Goal: Task Accomplishment & Management: Manage account settings

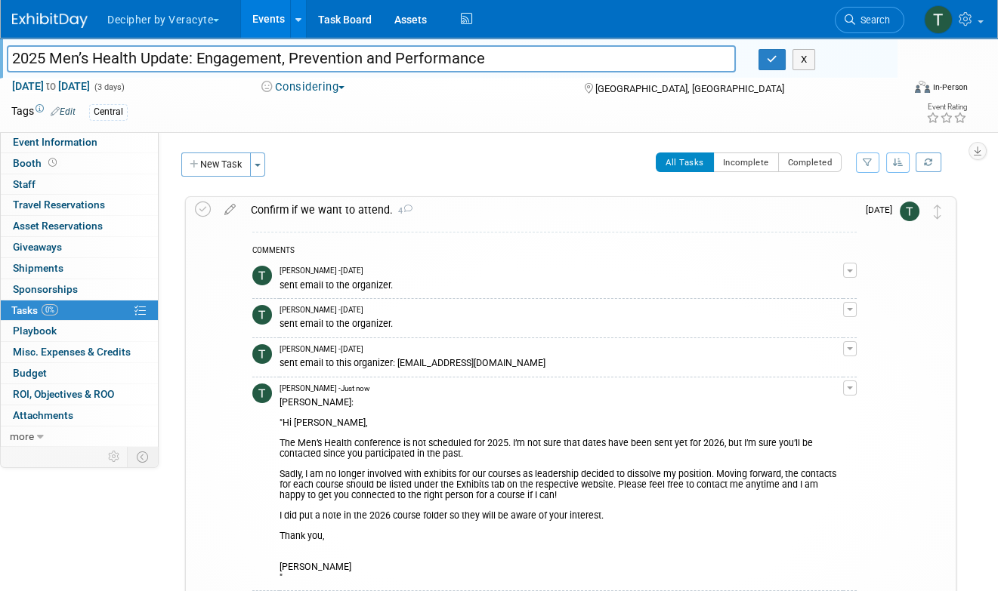
click at [278, 7] on link "Events" at bounding box center [268, 19] width 55 height 38
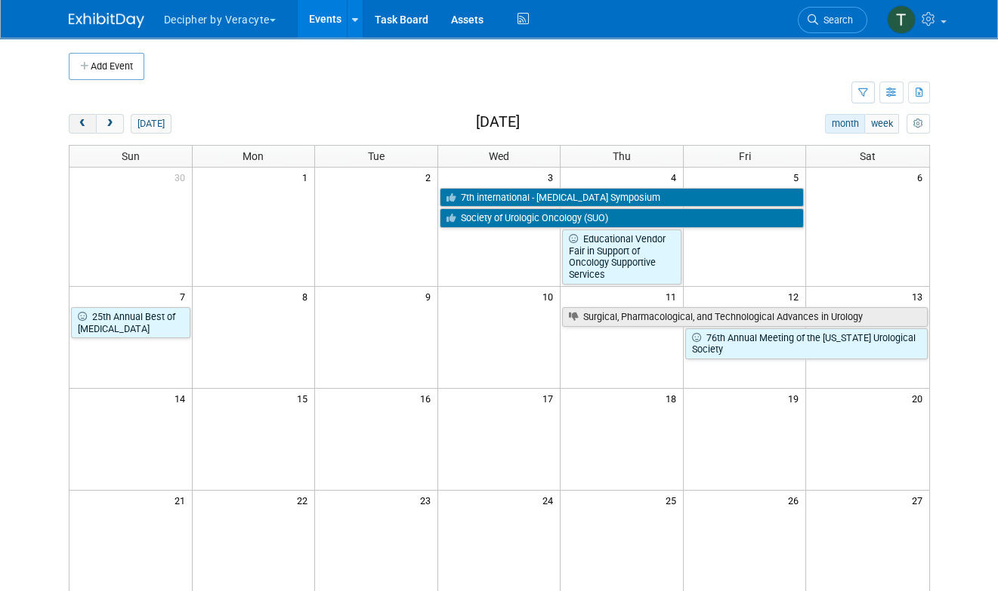
click at [78, 127] on span "prev" at bounding box center [82, 124] width 11 height 10
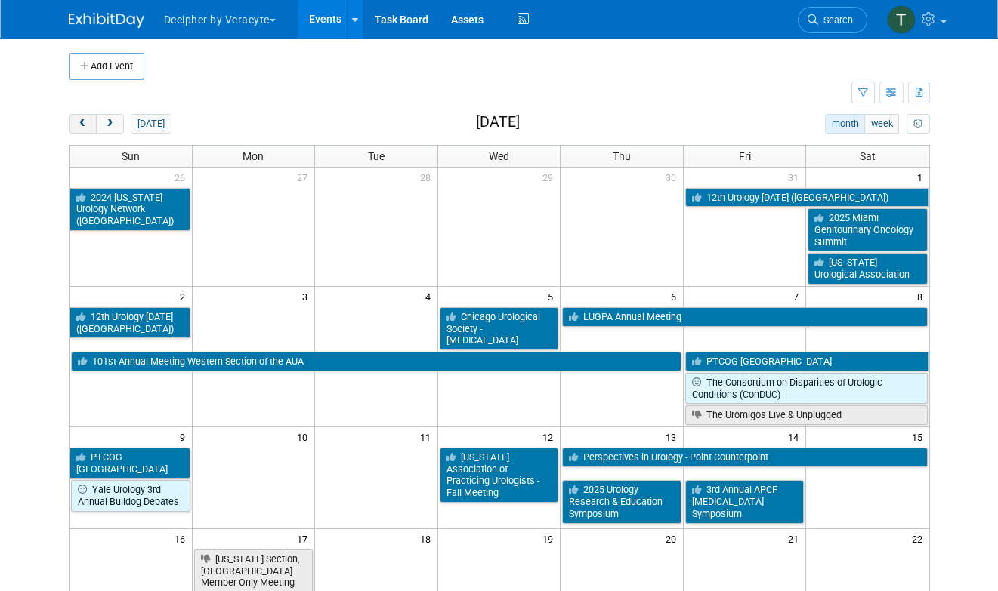
click at [78, 127] on span "prev" at bounding box center [82, 124] width 11 height 10
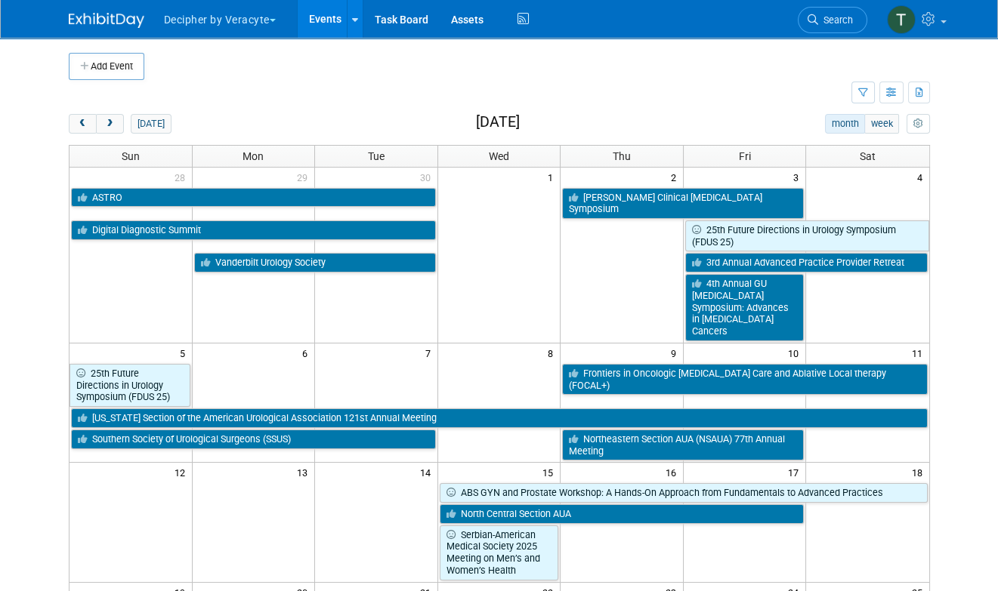
scroll to position [389, 0]
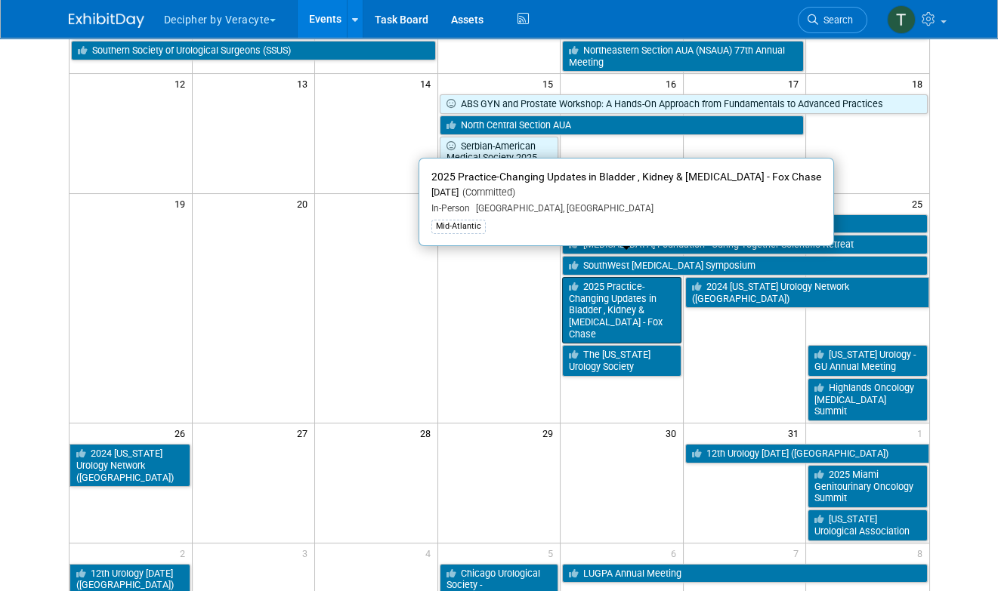
click at [645, 285] on link "2025 Practice-Changing Updates in Bladder , Kidney & Prostate Cancer - Fox Chase" at bounding box center [621, 310] width 119 height 67
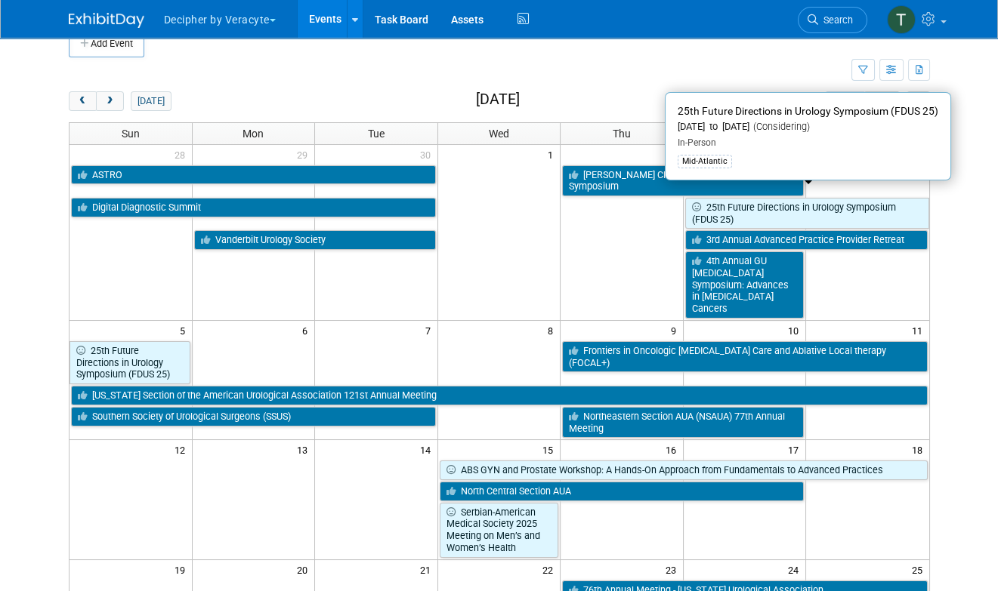
scroll to position [0, 0]
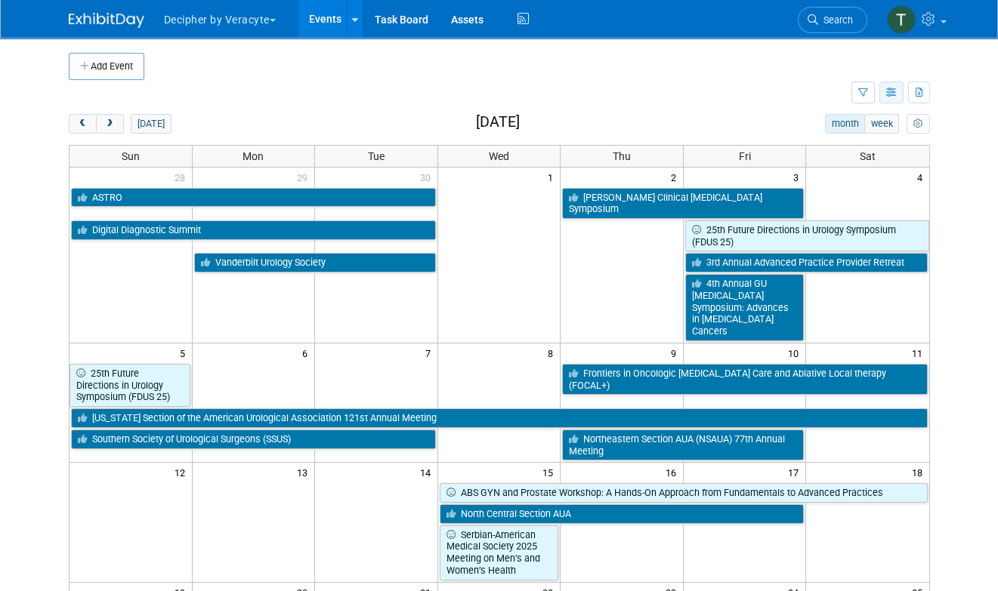
click at [891, 96] on icon "button" at bounding box center [891, 93] width 11 height 10
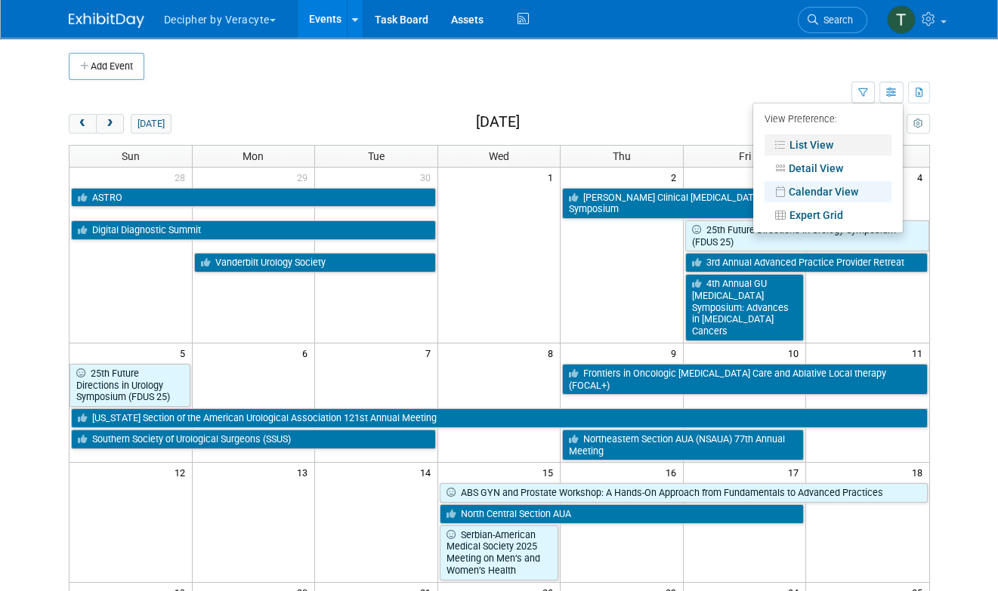
click at [854, 143] on link "List View" at bounding box center [827, 144] width 127 height 21
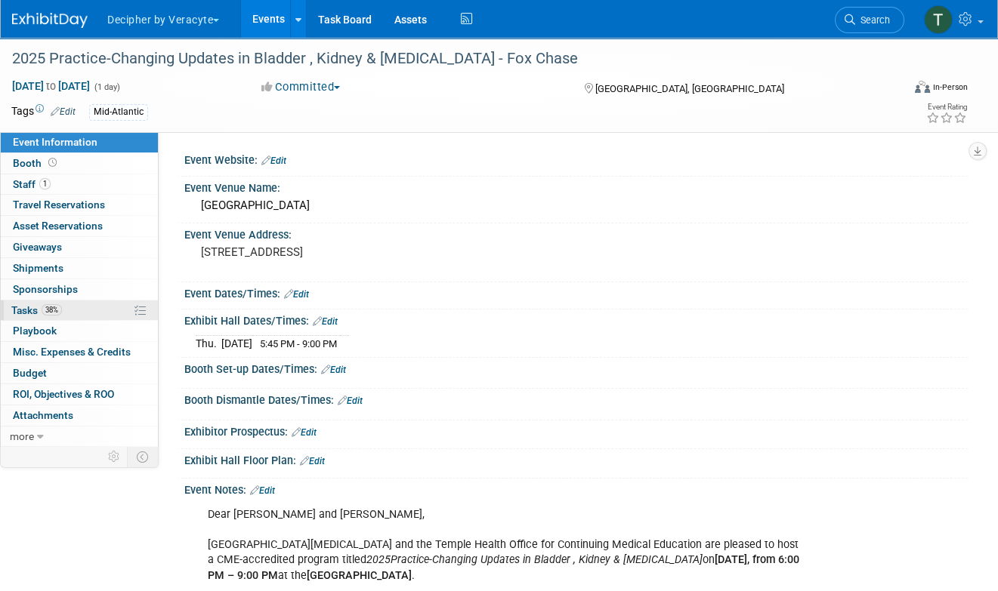
click at [72, 310] on link "38% Tasks 38%" at bounding box center [79, 311] width 157 height 20
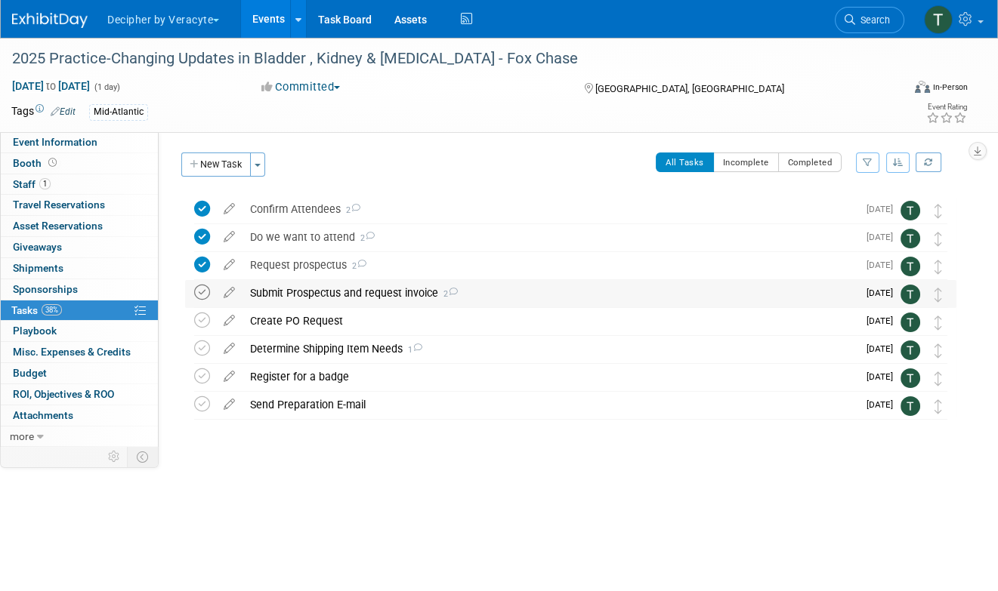
click at [196, 292] on icon at bounding box center [202, 293] width 16 height 16
click at [319, 298] on div "Submit Prospectus and request invoice 2" at bounding box center [549, 293] width 615 height 26
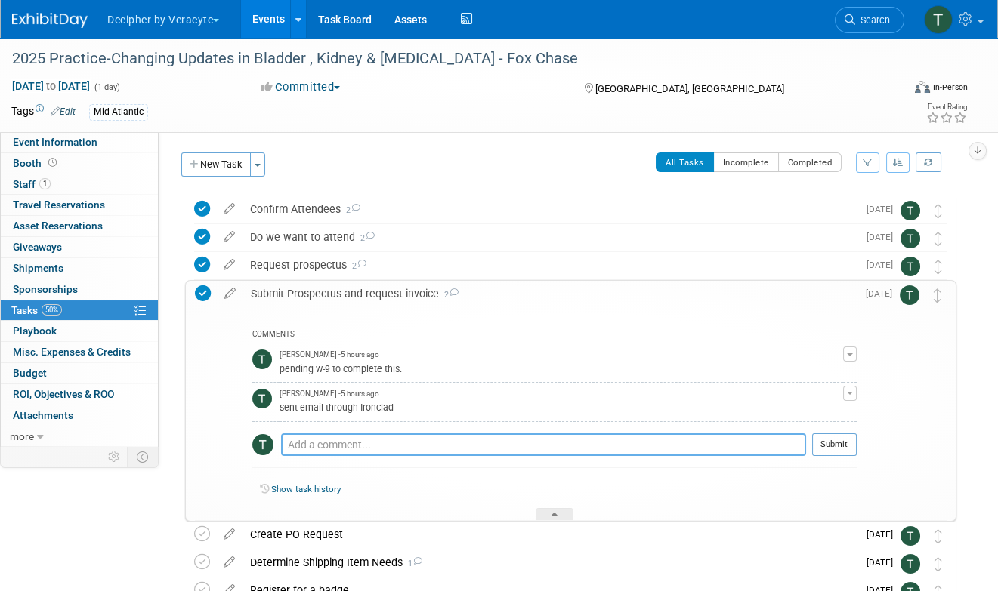
click at [357, 442] on textarea at bounding box center [543, 444] width 525 height 23
type textarea "submitted via email"
click at [847, 456] on div at bounding box center [834, 461] width 45 height 11
click at [847, 451] on button "Submit" at bounding box center [834, 444] width 45 height 23
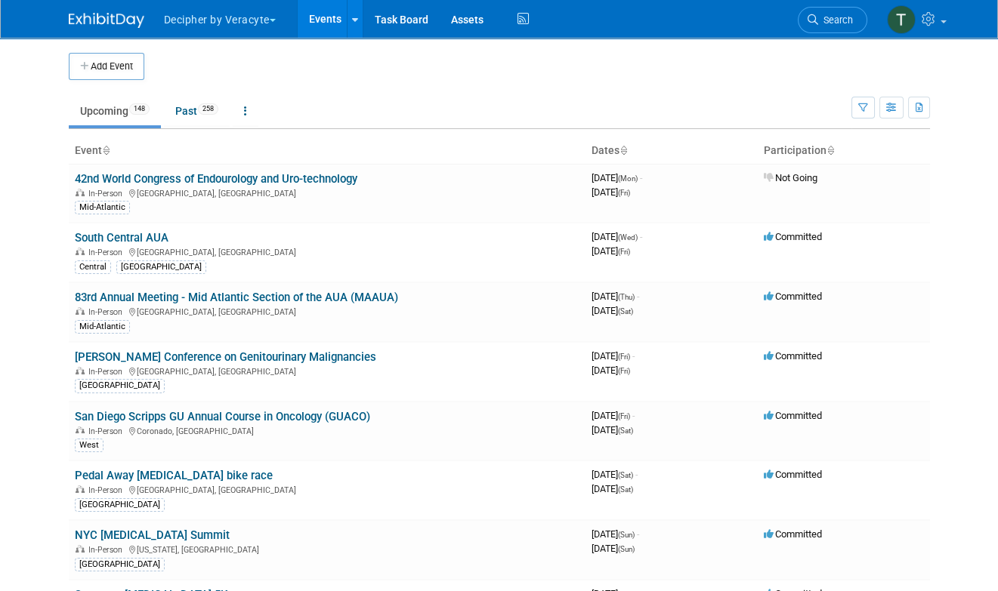
scroll to position [2954, 0]
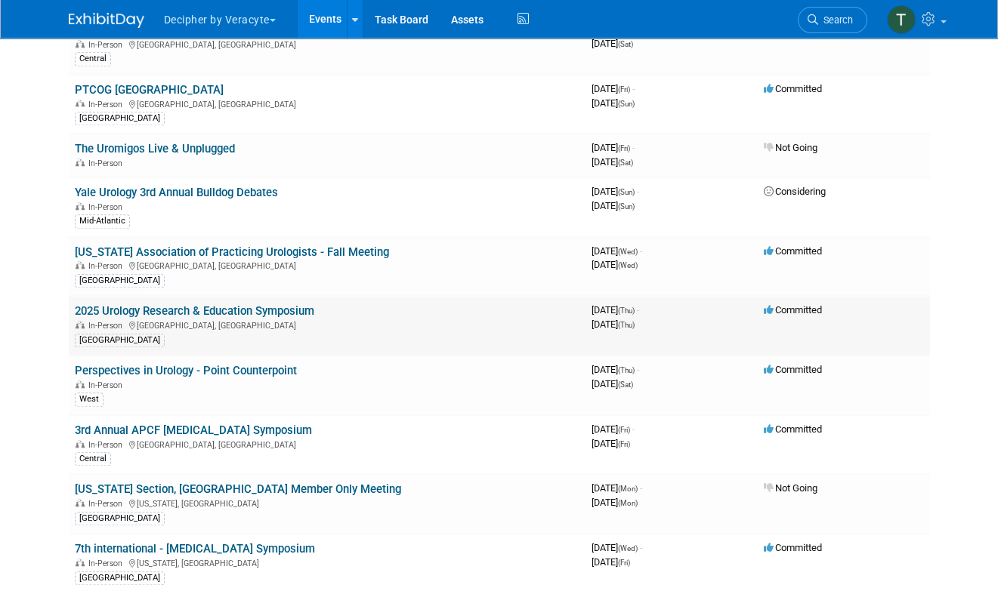
click at [284, 304] on link "2025 Urology Research & Education Symposium" at bounding box center [194, 311] width 239 height 14
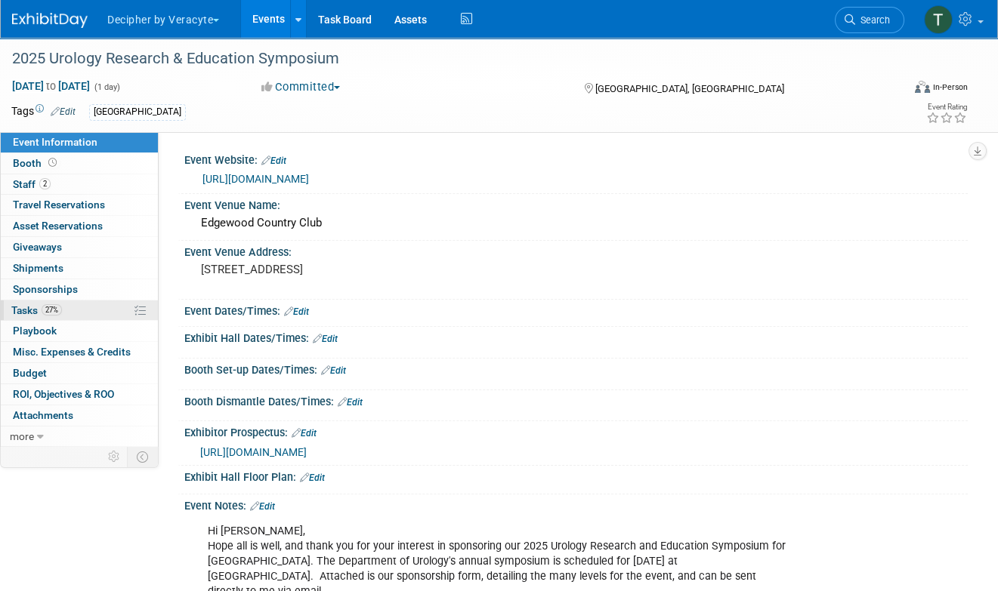
click at [85, 312] on link "27% Tasks 27%" at bounding box center [79, 311] width 157 height 20
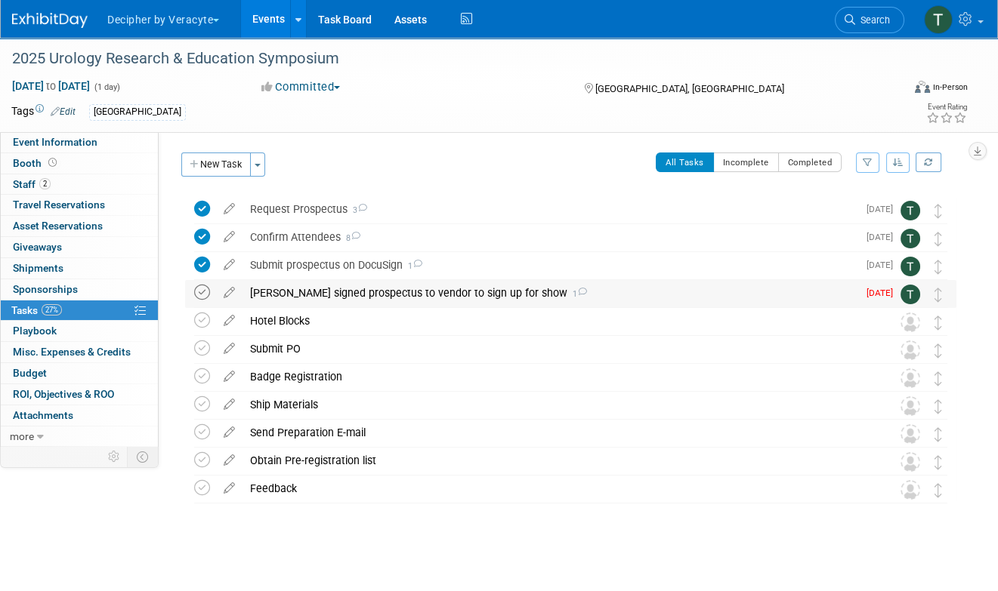
click at [194, 298] on icon at bounding box center [202, 293] width 16 height 16
click at [350, 285] on div "[PERSON_NAME] signed prospectus to vendor to sign up for show 1" at bounding box center [549, 293] width 615 height 26
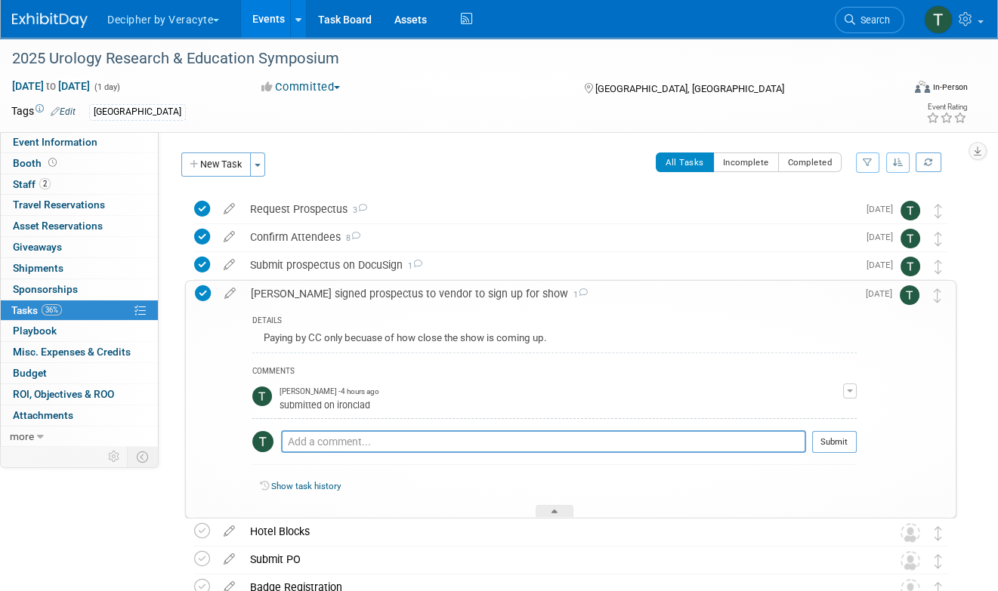
click at [383, 460] on div "Pro tip: Press Ctrl-Enter to submit comment." at bounding box center [543, 458] width 525 height 11
click at [383, 455] on div "Pro tip: Press Ctrl-Enter to submit comment." at bounding box center [543, 458] width 525 height 11
click at [383, 447] on textarea at bounding box center [543, 441] width 525 height 23
type textarea "this was submitted to the organizer."
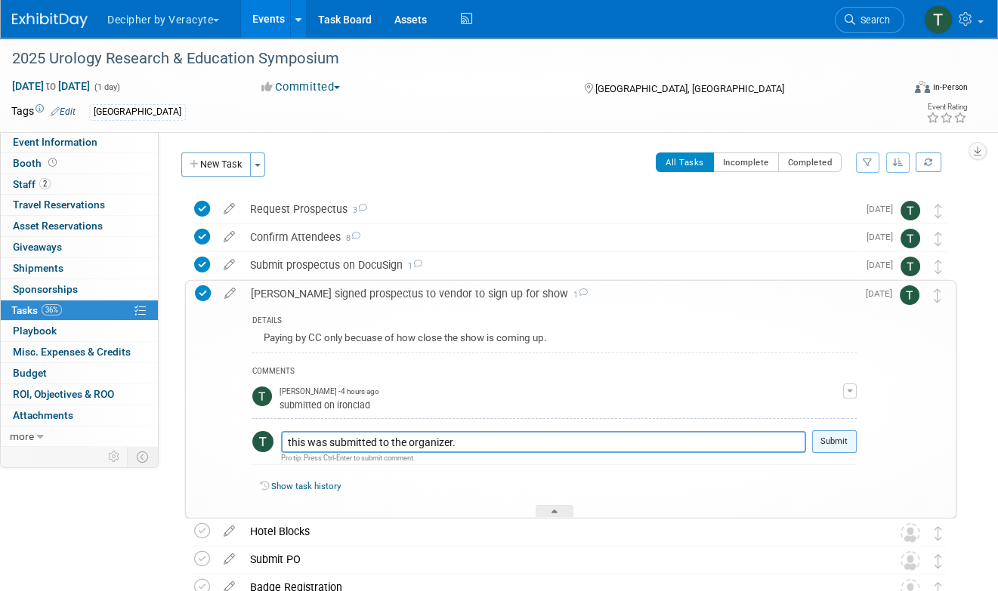
click at [834, 443] on button "Submit" at bounding box center [834, 441] width 45 height 23
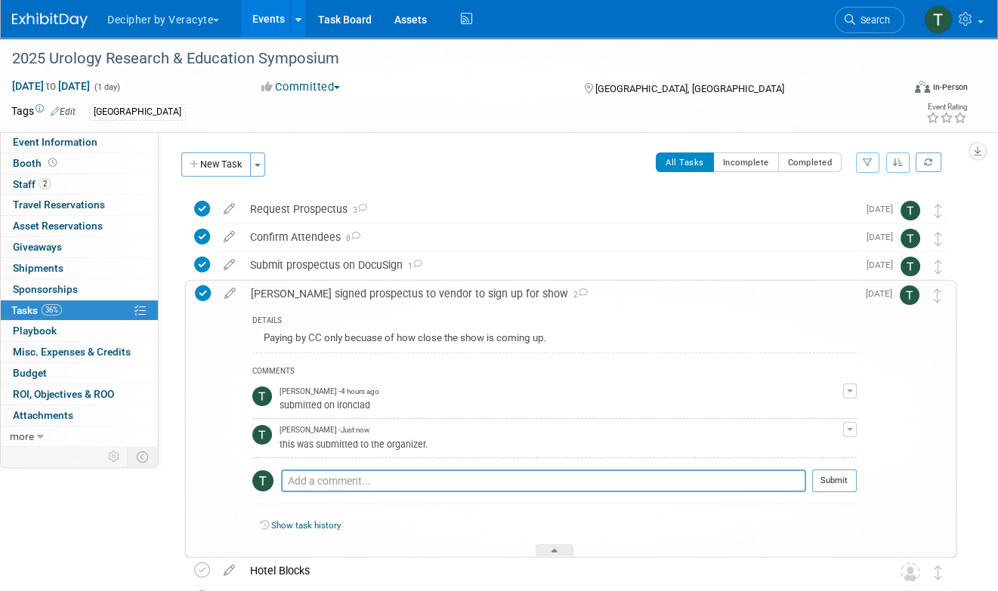
click at [469, 301] on div "[PERSON_NAME] signed prospectus to vendor to sign up for show 2" at bounding box center [549, 294] width 613 height 26
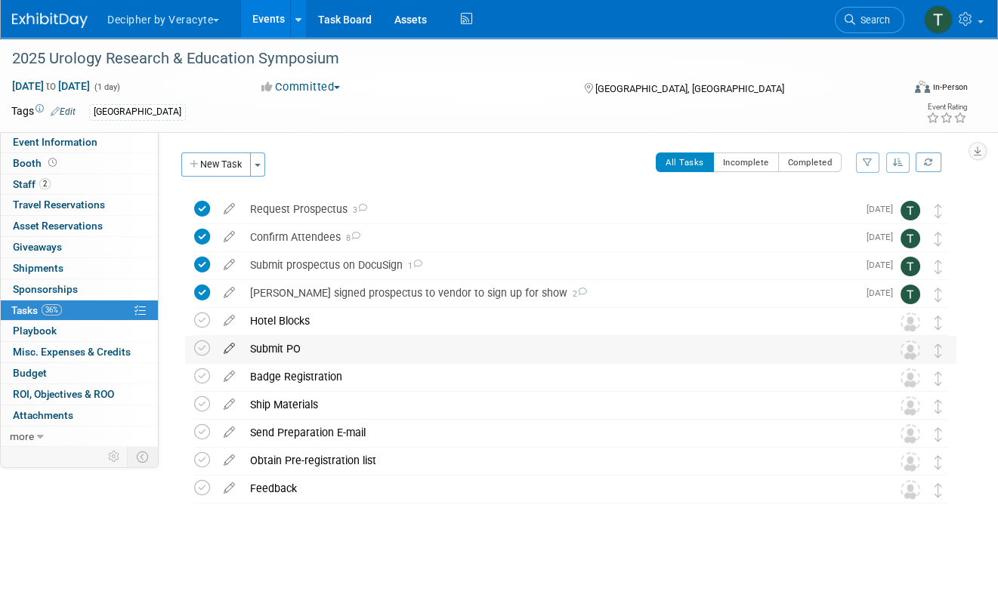
click at [228, 348] on icon at bounding box center [229, 345] width 26 height 19
select select "8"
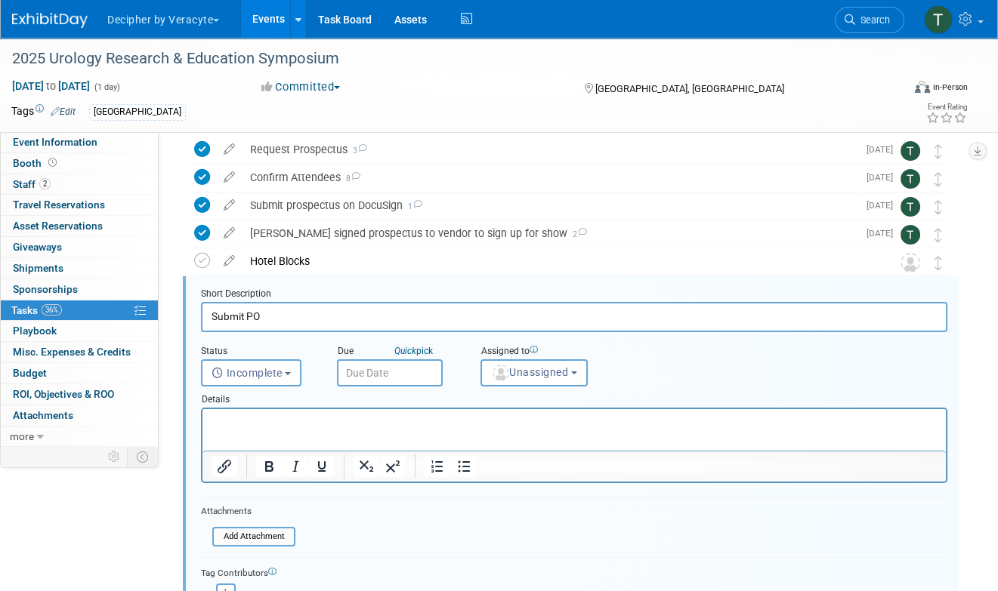
scroll to position [114, 0]
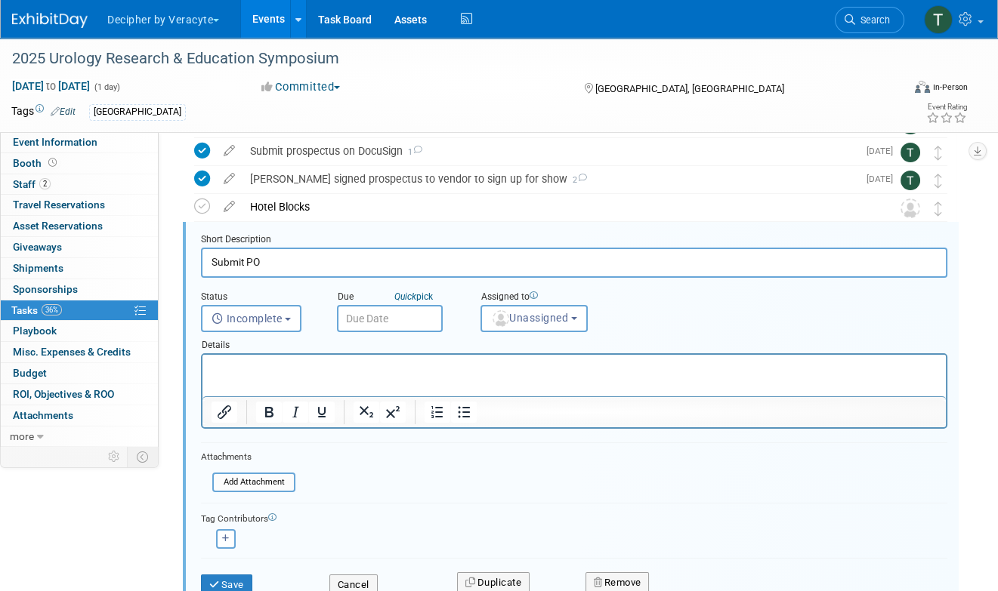
click at [406, 319] on input "text" at bounding box center [390, 318] width 106 height 27
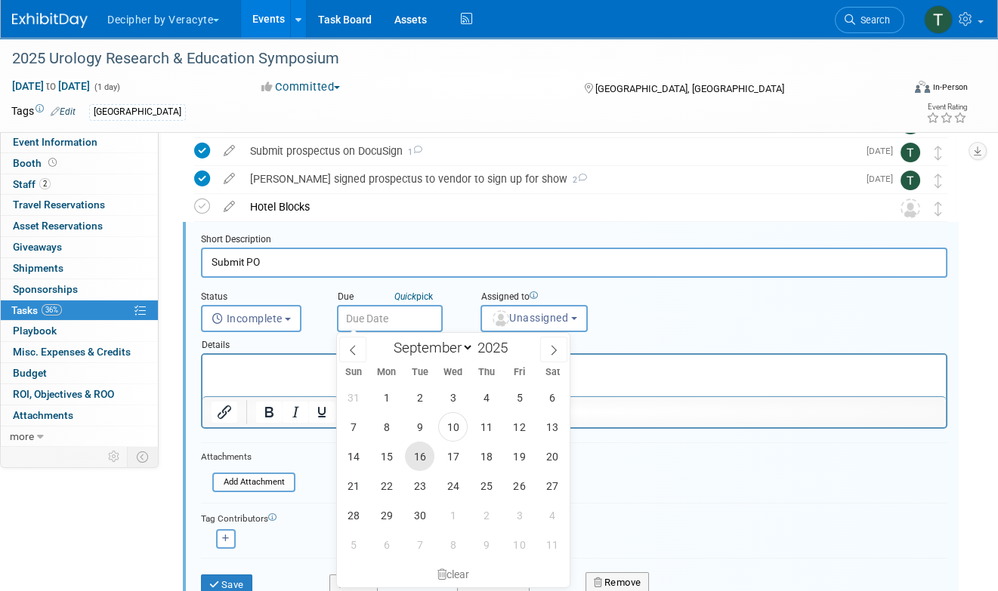
click at [410, 458] on span "16" at bounding box center [419, 456] width 29 height 29
type input "[DATE]"
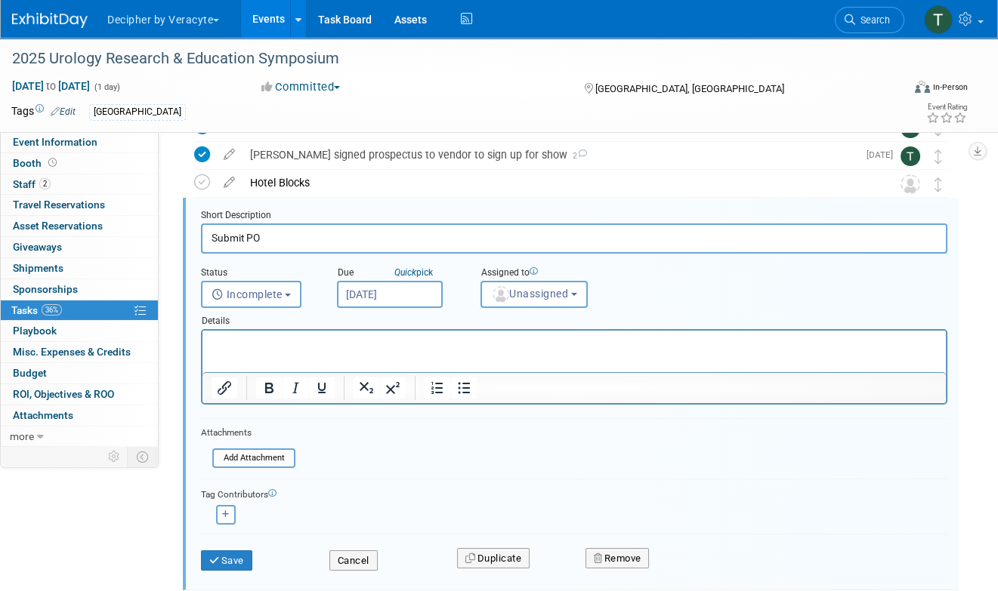
scroll to position [143, 0]
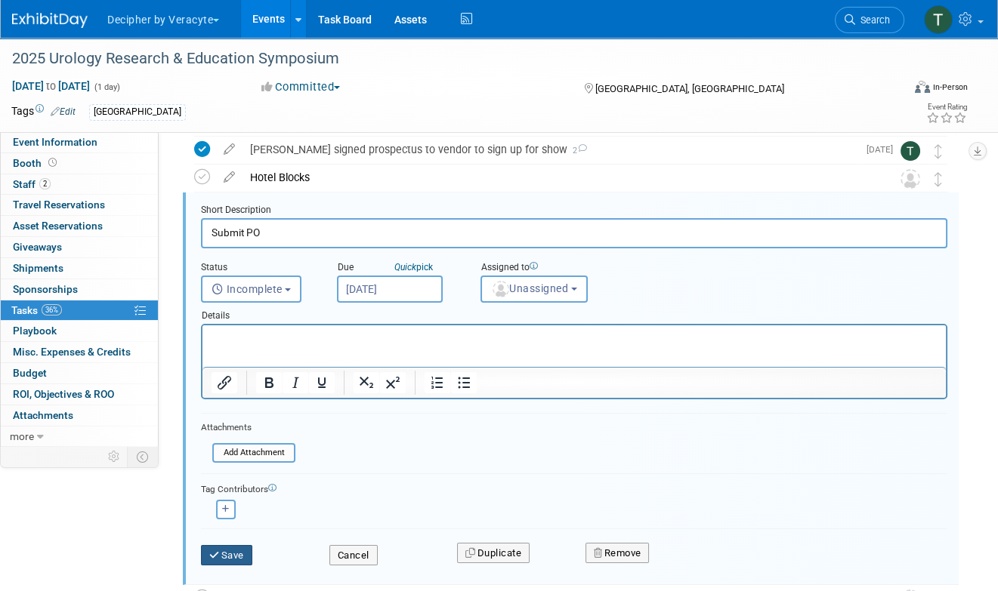
click at [232, 554] on button "Save" at bounding box center [226, 555] width 51 height 21
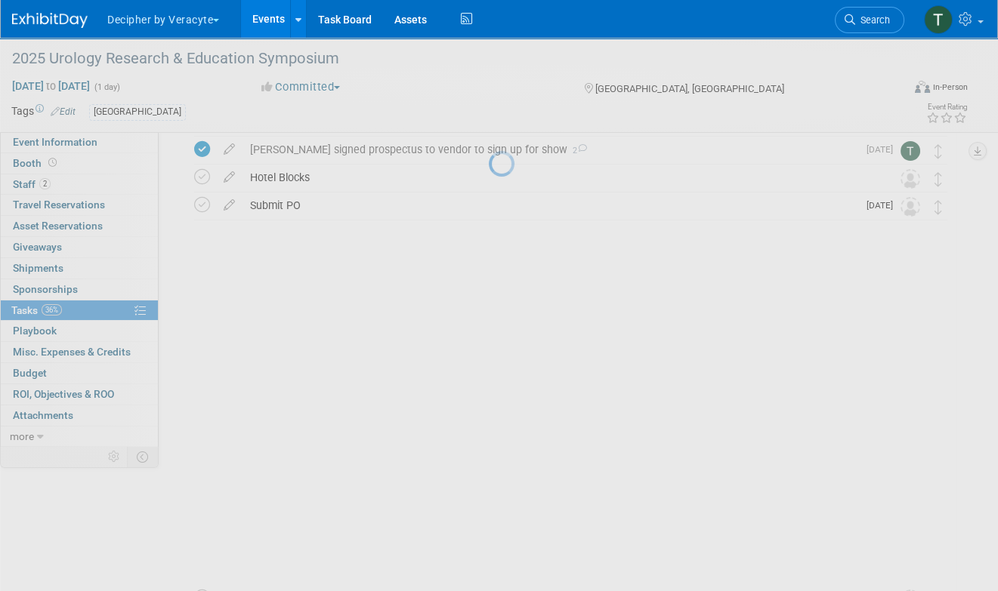
scroll to position [4, 0]
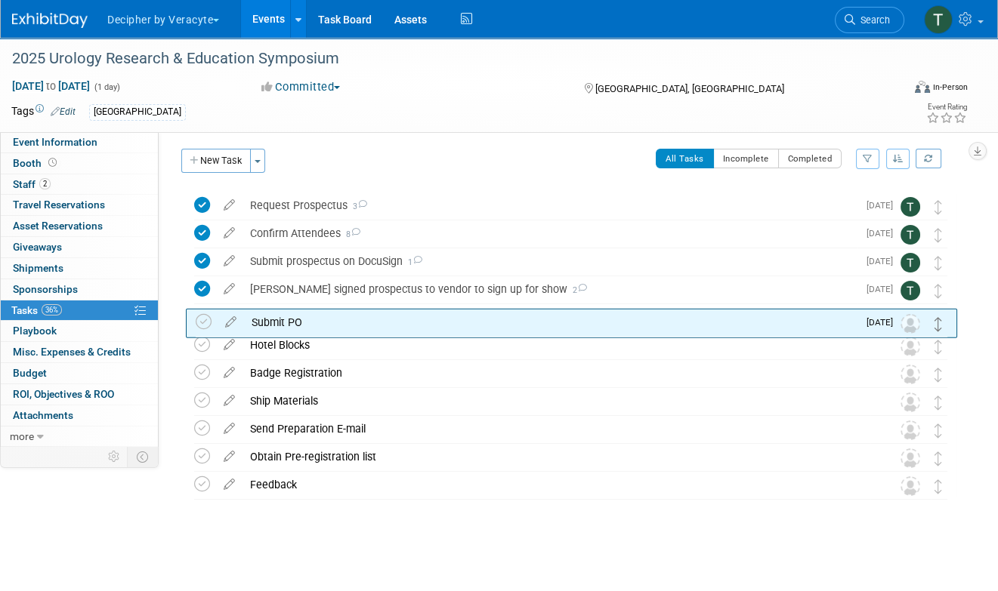
drag, startPoint x: 940, startPoint y: 350, endPoint x: 941, endPoint y: 325, distance: 25.7
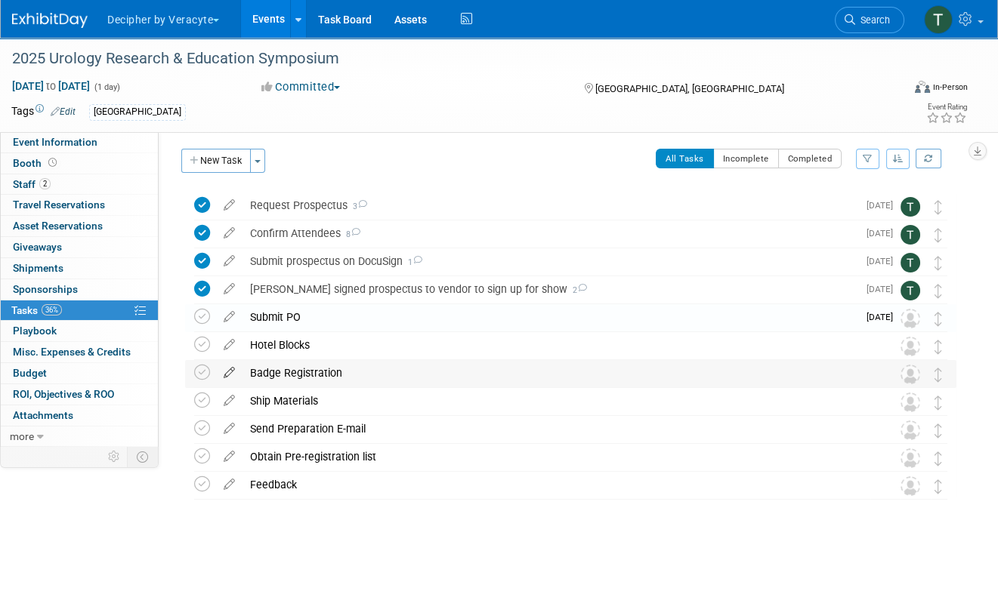
click at [236, 369] on icon at bounding box center [229, 369] width 26 height 19
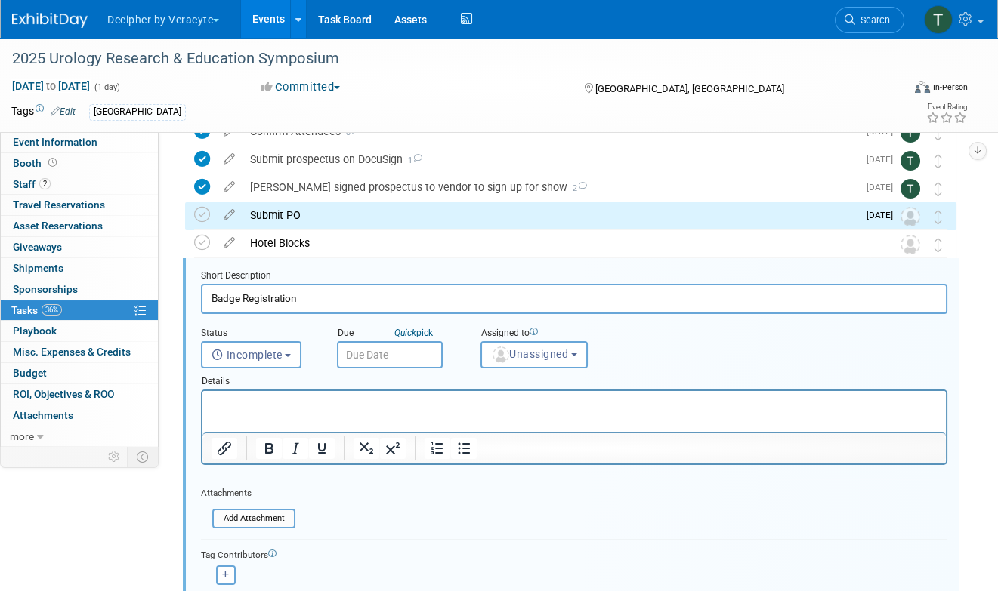
scroll to position [142, 0]
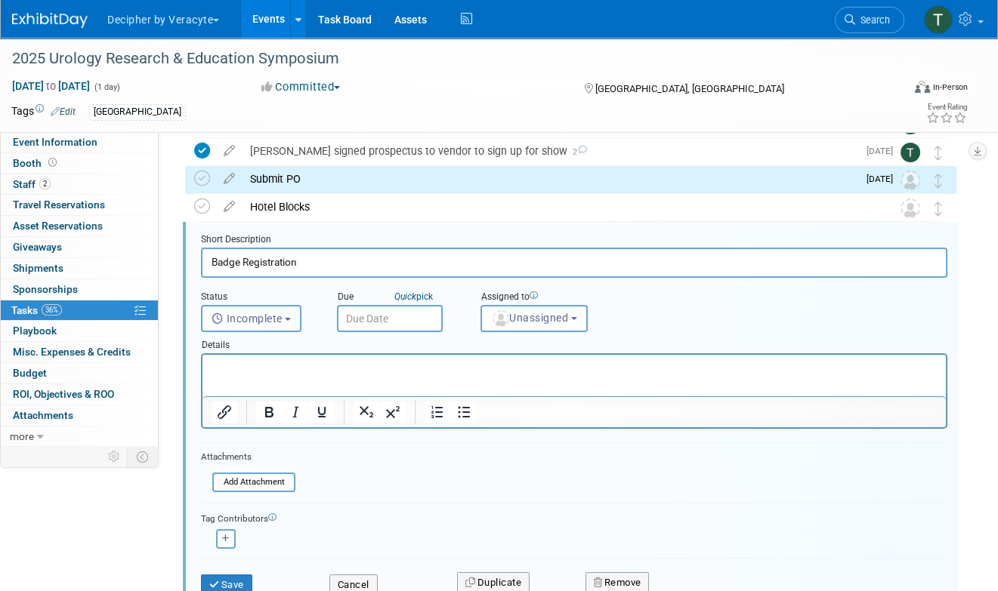
click at [394, 320] on input "text" at bounding box center [390, 318] width 106 height 27
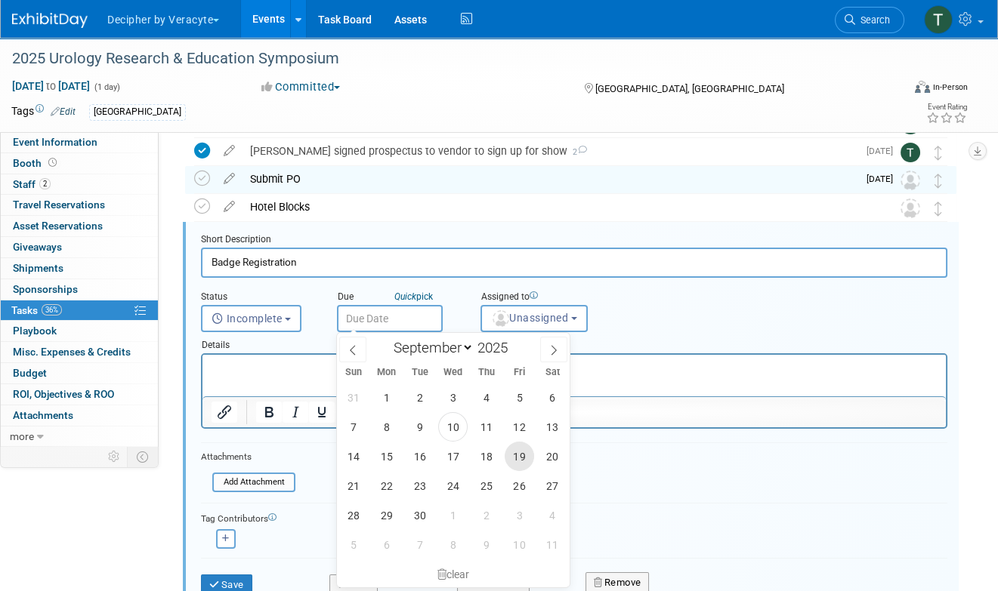
click at [520, 454] on span "19" at bounding box center [518, 456] width 29 height 29
type input "[DATE]"
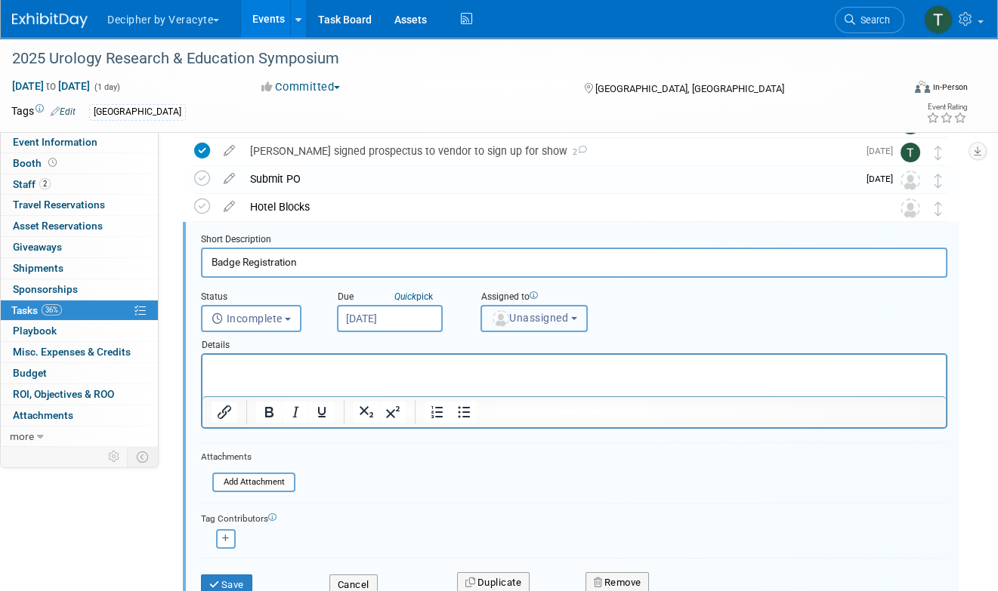
click at [520, 316] on span "Unassigned" at bounding box center [529, 318] width 77 height 12
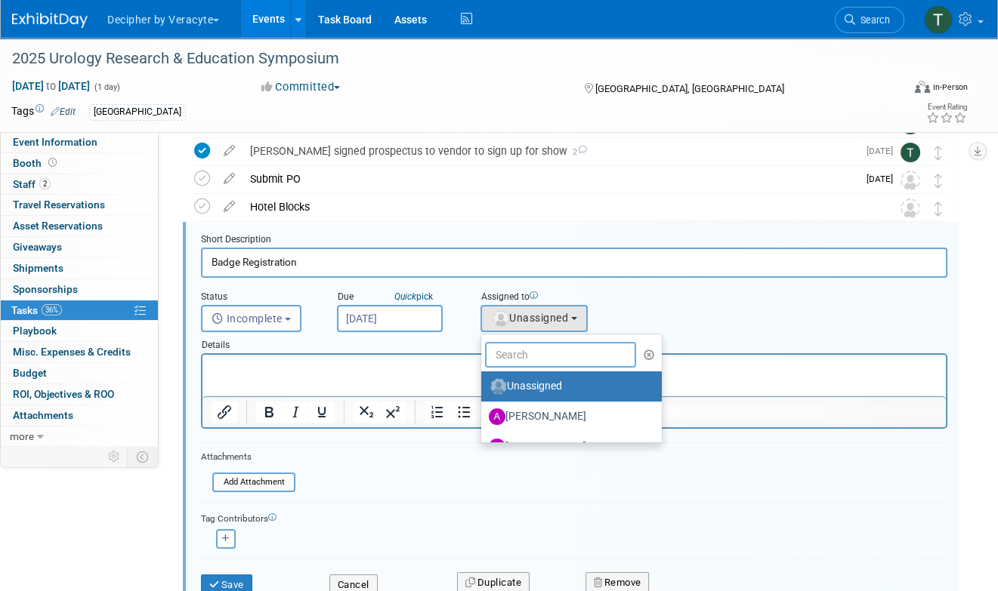
click at [520, 350] on input "text" at bounding box center [560, 355] width 151 height 26
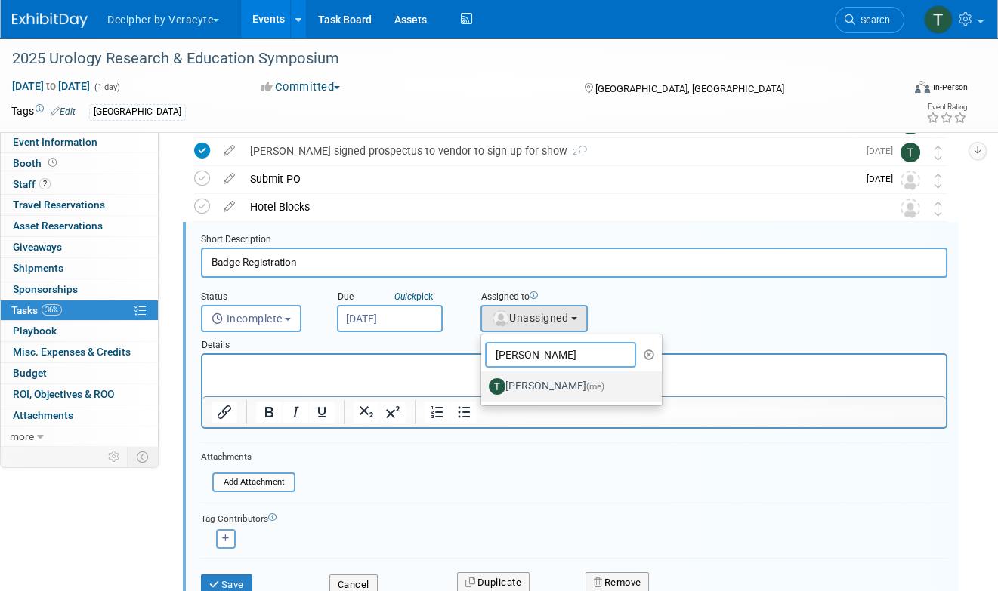
type input "[PERSON_NAME]"
click at [526, 385] on label "[PERSON_NAME] (me)" at bounding box center [568, 387] width 158 height 24
click at [483, 385] on input "[PERSON_NAME] (me)" at bounding box center [479, 385] width 10 height 10
select select "3ceeba8c-a19a-4597-a609-6fba7c9a515a"
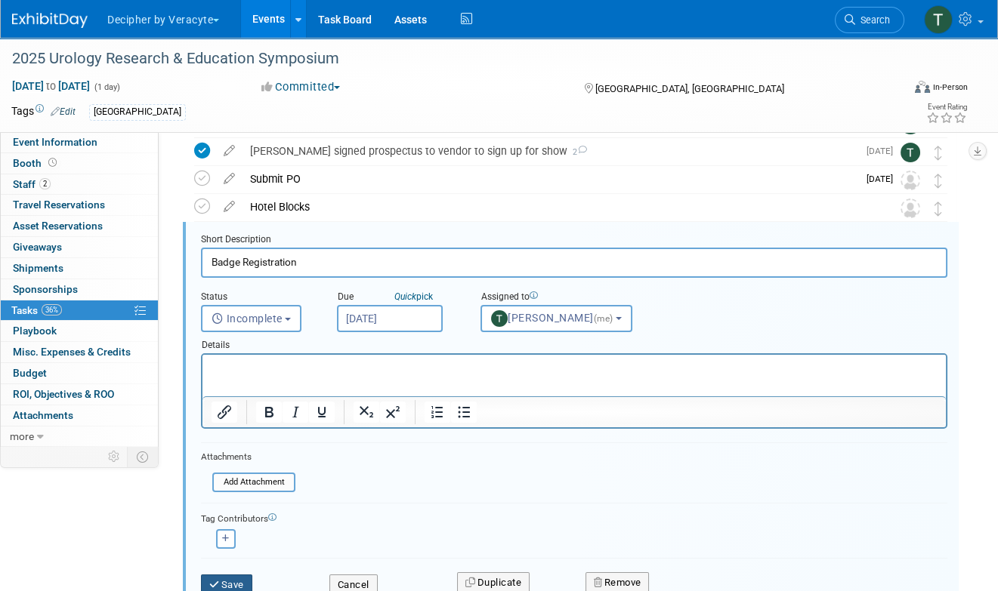
click at [239, 581] on button "Save" at bounding box center [226, 585] width 51 height 21
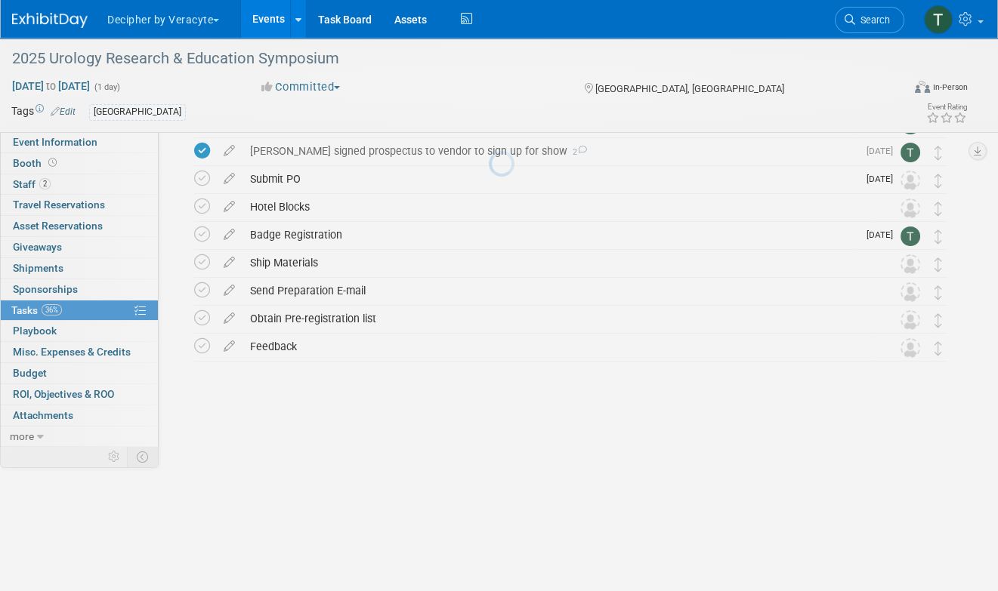
scroll to position [4, 0]
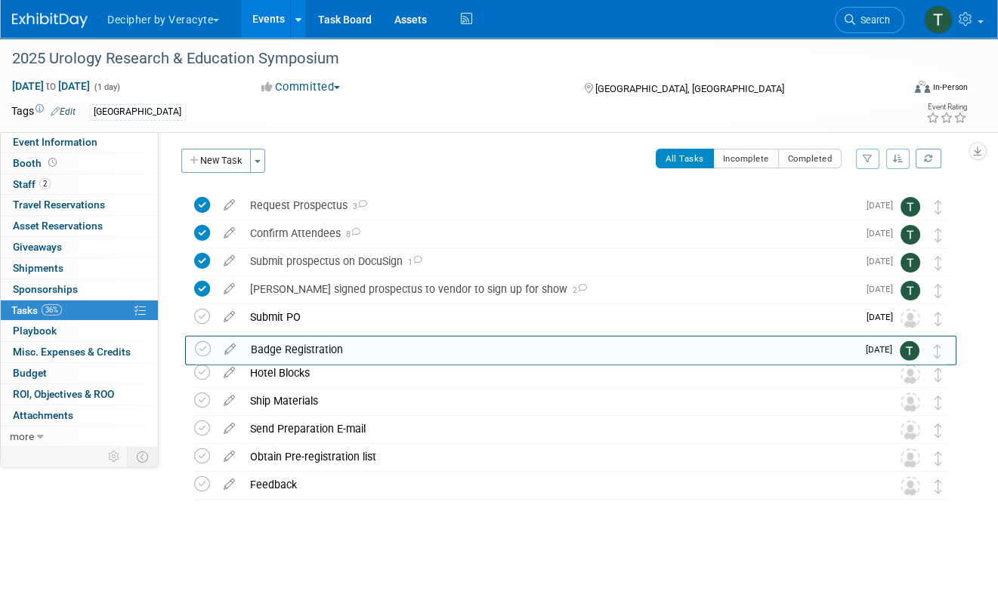
drag, startPoint x: 942, startPoint y: 365, endPoint x: 942, endPoint y: 341, distance: 24.2
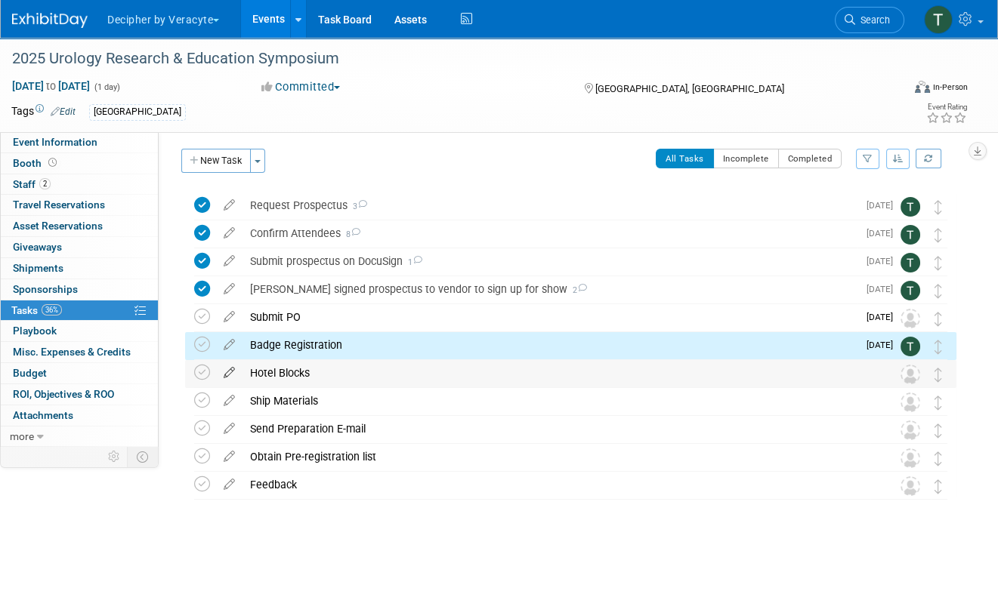
click at [228, 365] on icon at bounding box center [229, 369] width 26 height 19
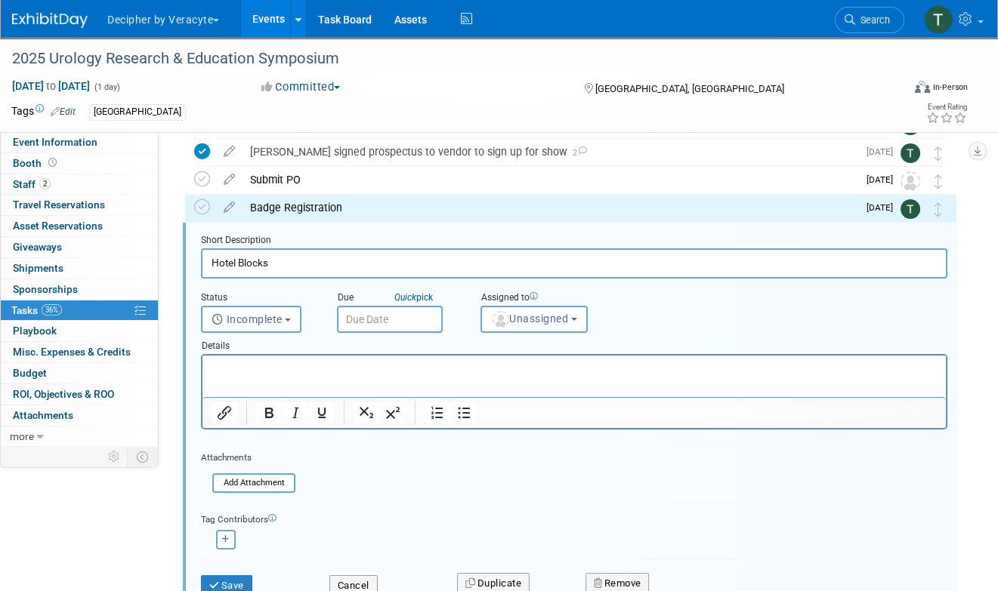
scroll to position [142, 0]
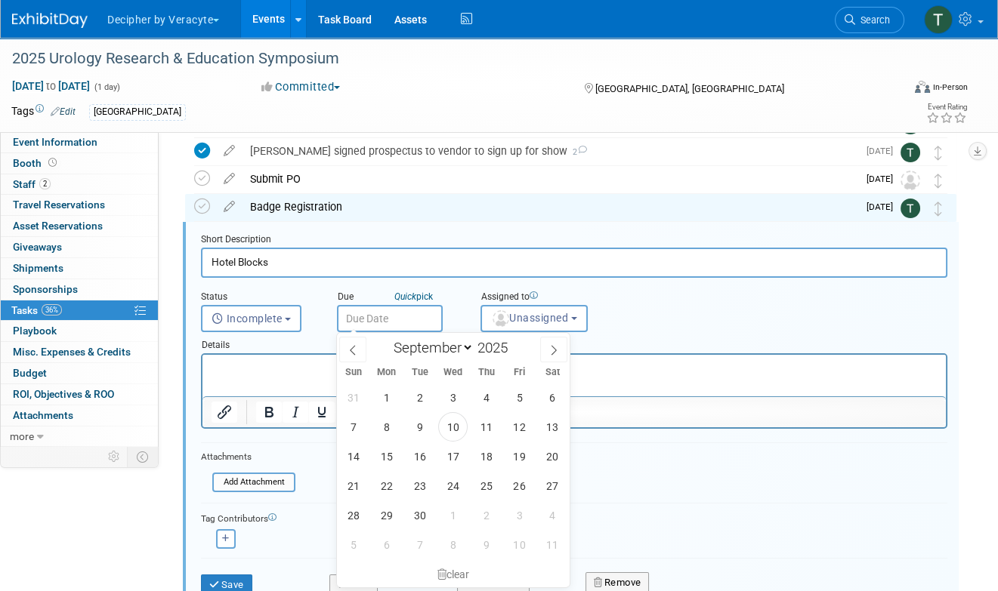
click at [376, 313] on input "text" at bounding box center [390, 318] width 106 height 27
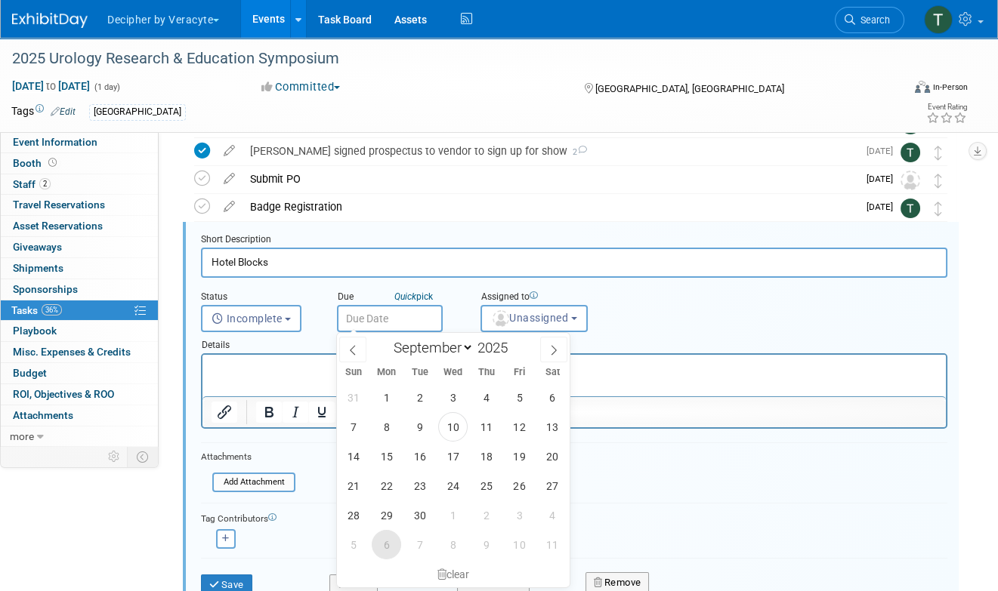
click at [375, 537] on span "6" at bounding box center [386, 544] width 29 height 29
type input "[DATE]"
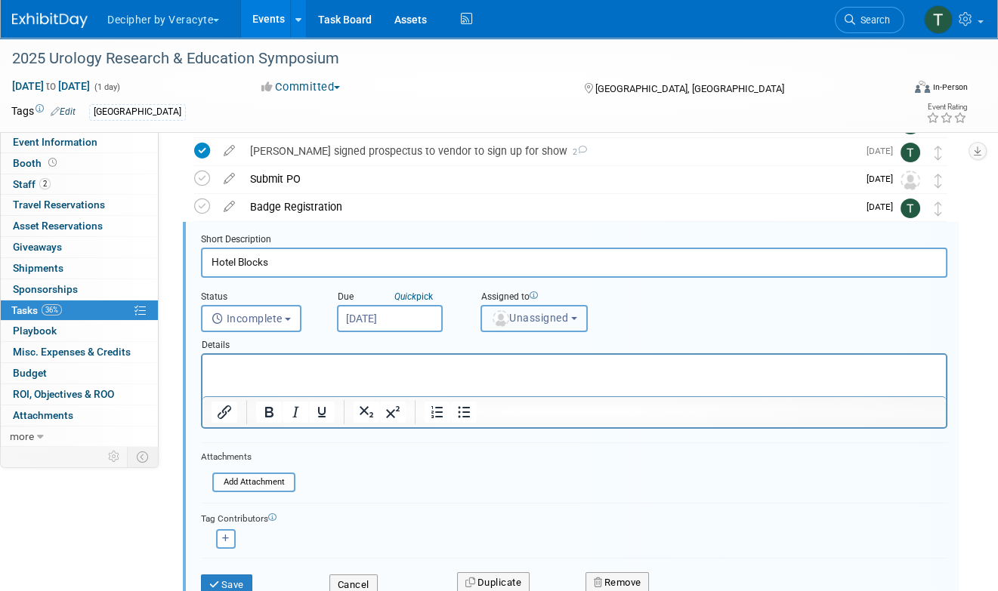
click at [529, 316] on span "Unassigned" at bounding box center [529, 318] width 77 height 12
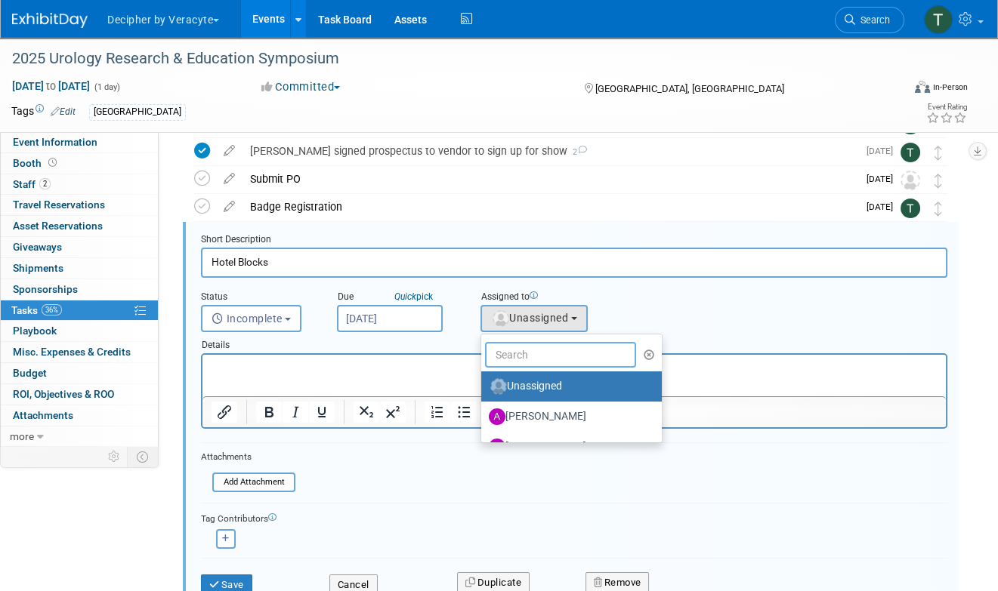
click at [529, 347] on input "text" at bounding box center [560, 355] width 151 height 26
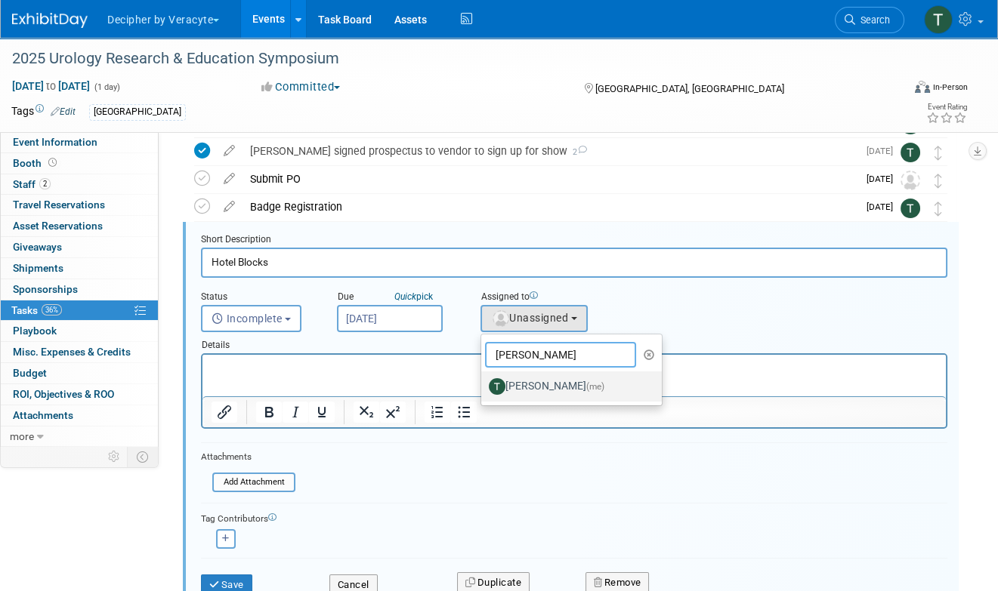
type input "[PERSON_NAME]"
click at [529, 387] on label "[PERSON_NAME] (me)" at bounding box center [568, 387] width 158 height 24
click at [483, 387] on input "[PERSON_NAME] (me)" at bounding box center [479, 385] width 10 height 10
select select "3ceeba8c-a19a-4597-a609-6fba7c9a515a"
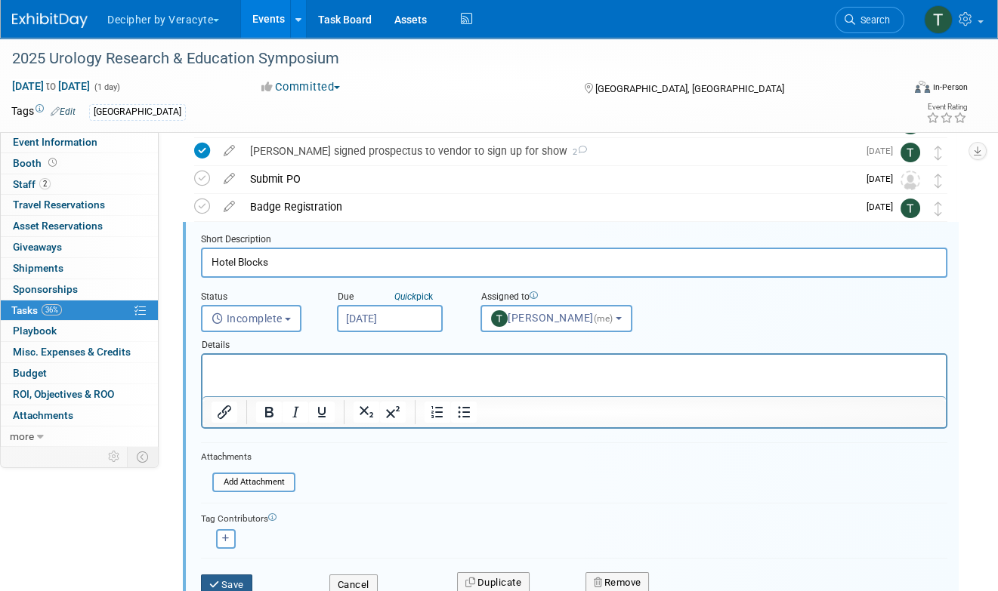
click at [235, 589] on button "Save" at bounding box center [226, 585] width 51 height 21
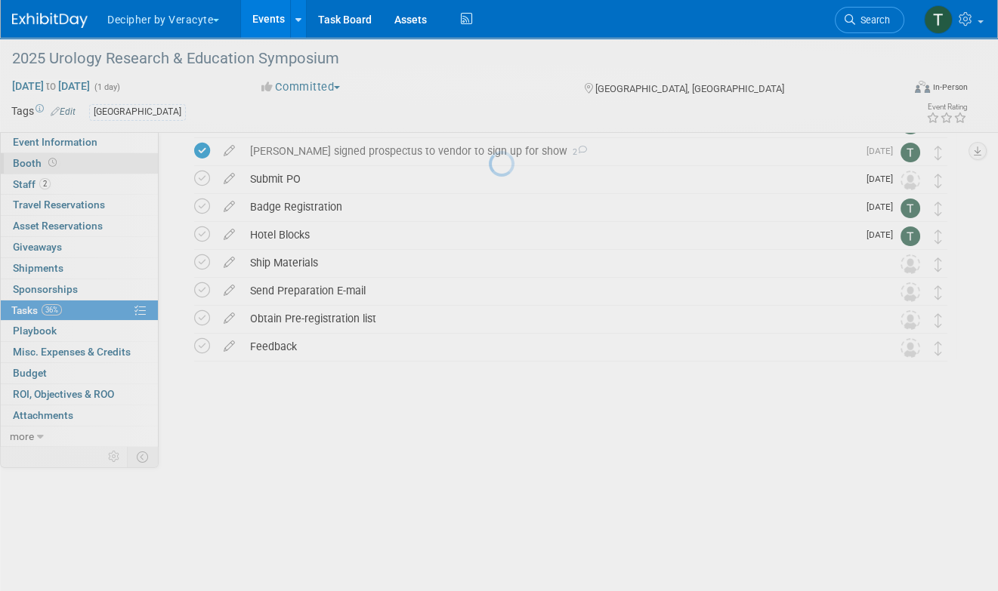
scroll to position [4, 0]
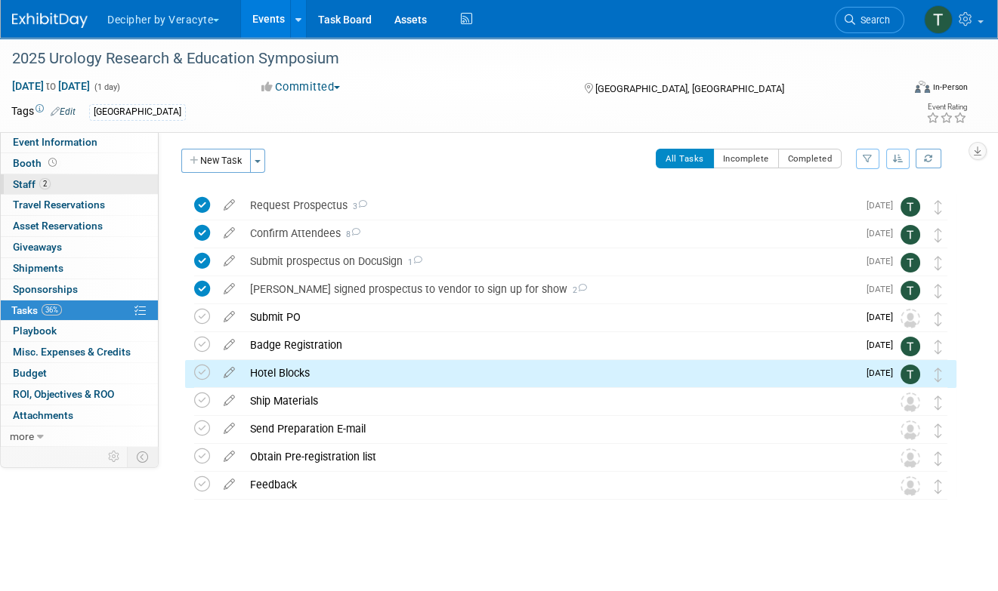
click at [71, 180] on link "2 Staff 2" at bounding box center [79, 184] width 157 height 20
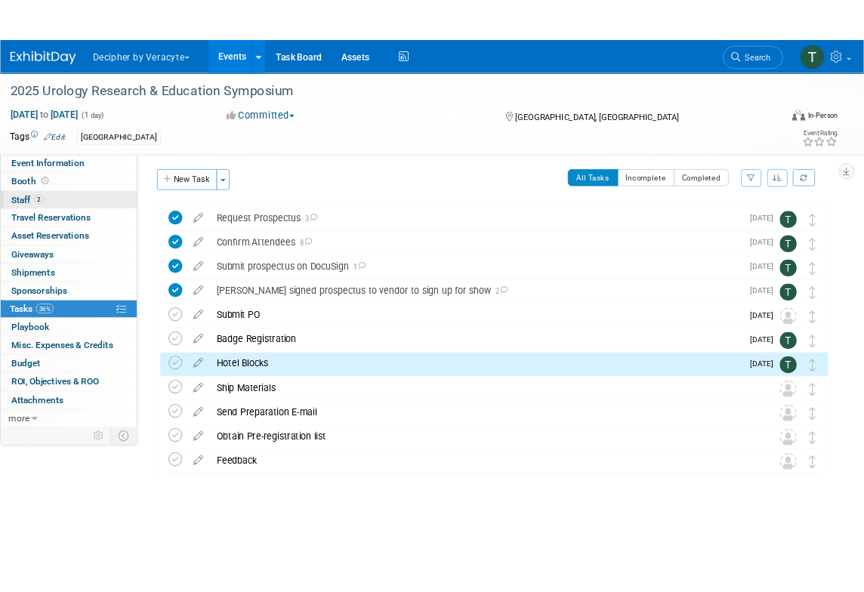
scroll to position [0, 0]
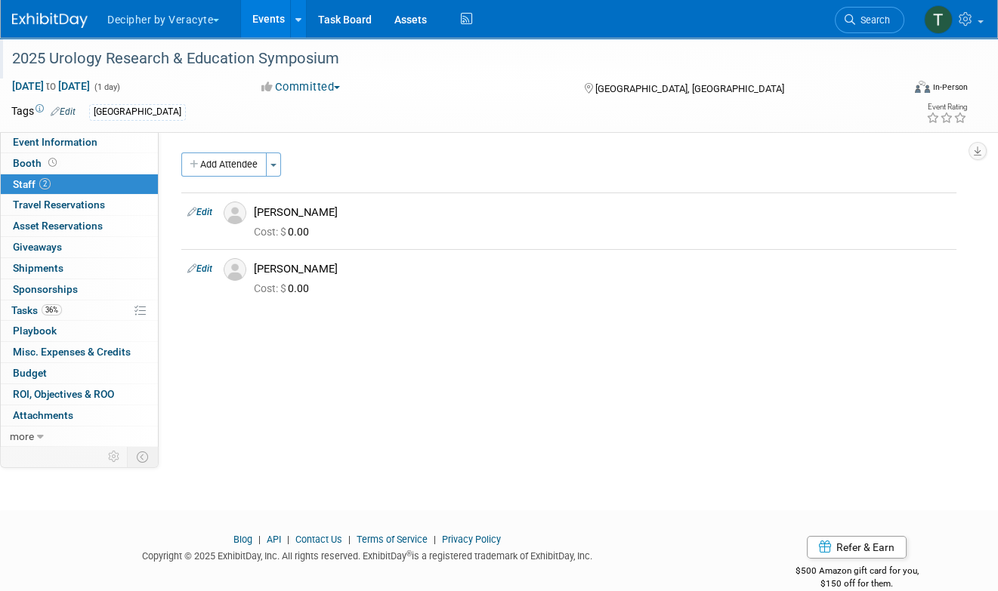
click at [118, 37] on ul "Decipher by Veracyte Explore: My Workspaces 2 Go to Workspace: Corporate Events…" at bounding box center [291, 19] width 370 height 38
click at [118, 48] on div "2025 Urology Research & Education Symposium" at bounding box center [446, 58] width 879 height 27
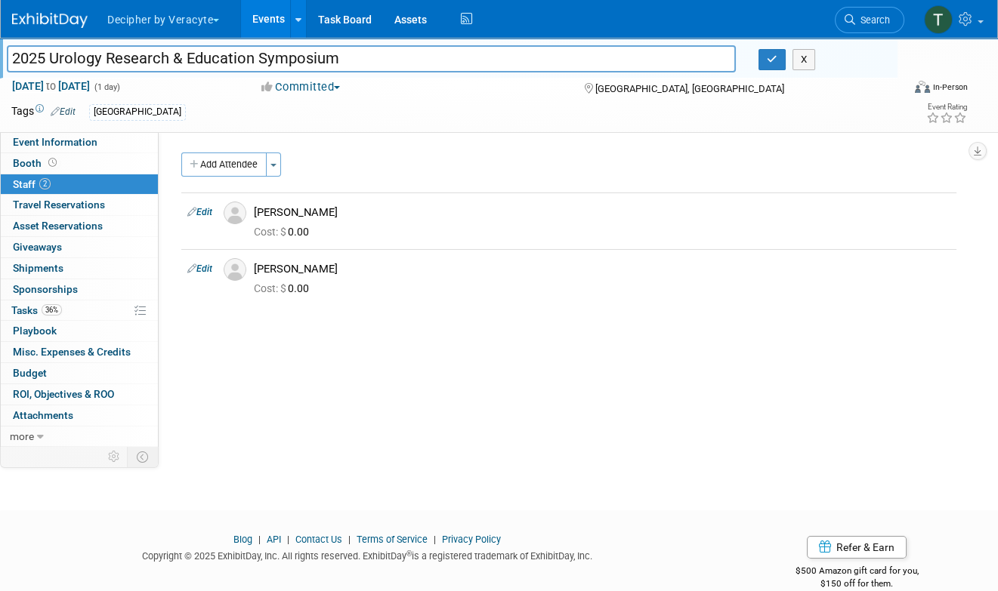
click at [118, 48] on input "2025 Urology Research & Education Symposium" at bounding box center [371, 58] width 729 height 26
click at [773, 59] on icon "button" at bounding box center [772, 59] width 11 height 10
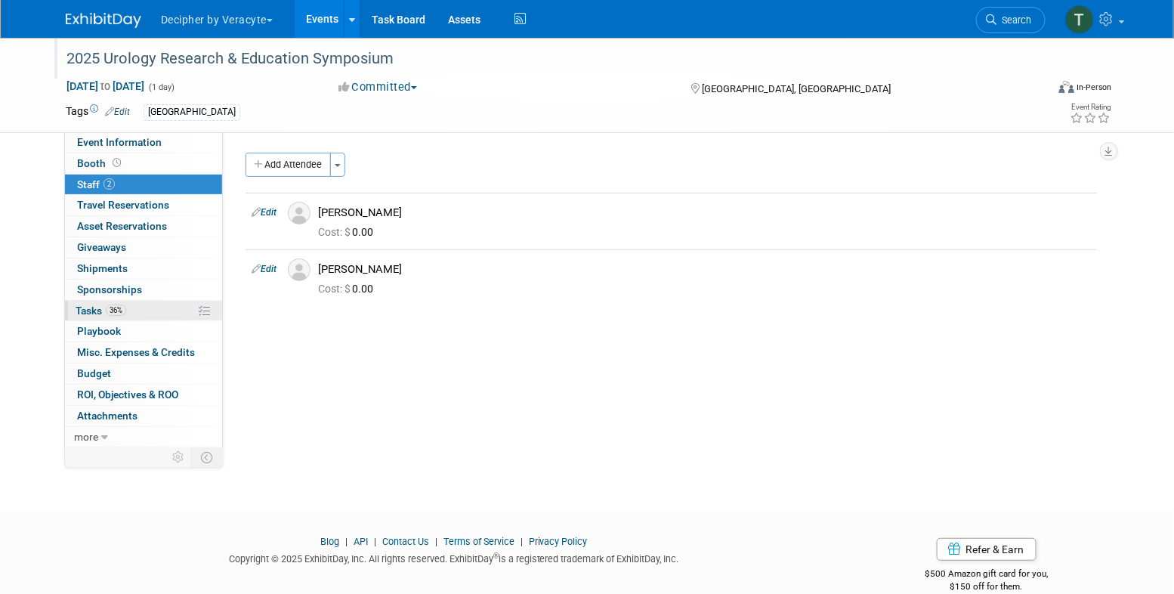
click at [126, 310] on span "36%" at bounding box center [116, 309] width 20 height 11
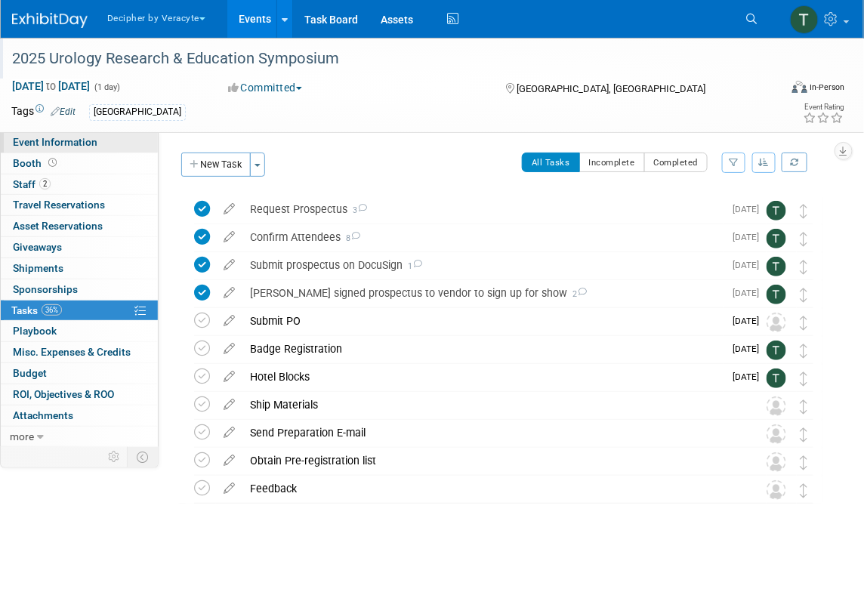
click at [100, 138] on link "Event Information" at bounding box center [79, 142] width 157 height 20
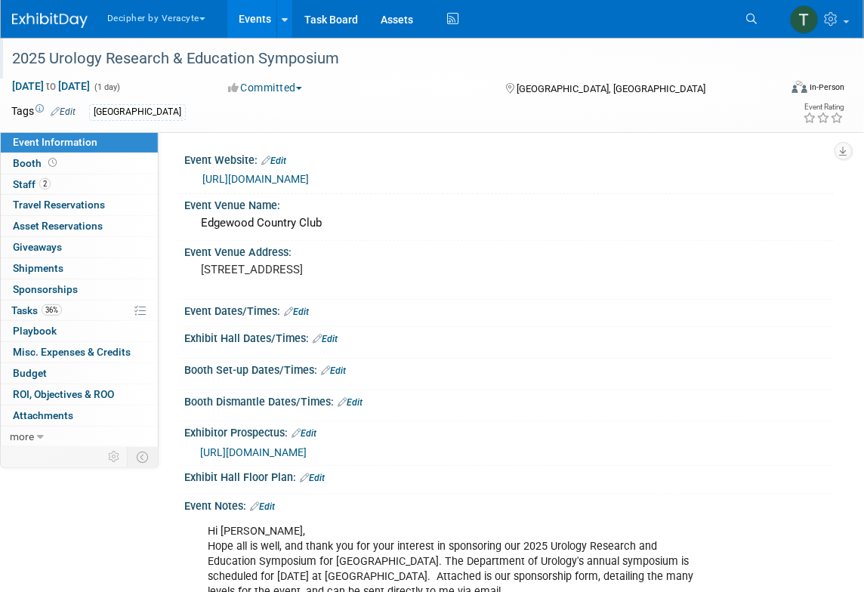
click at [307, 454] on span "[URL][DOMAIN_NAME]" at bounding box center [253, 452] width 106 height 12
click at [282, 176] on link "[URL][DOMAIN_NAME]" at bounding box center [255, 179] width 106 height 12
click at [276, 162] on link "Edit" at bounding box center [273, 161] width 25 height 11
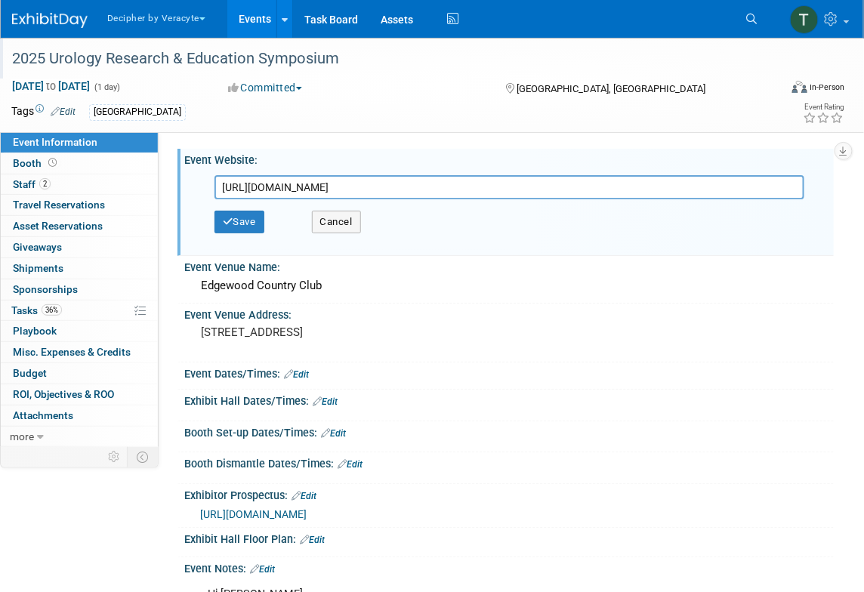
click at [260, 193] on input "[URL][DOMAIN_NAME]" at bounding box center [509, 187] width 590 height 24
type input "[URL][DOMAIN_NAME]"
click at [255, 224] on button "Save" at bounding box center [239, 222] width 50 height 23
